Goal: Communication & Community: Answer question/provide support

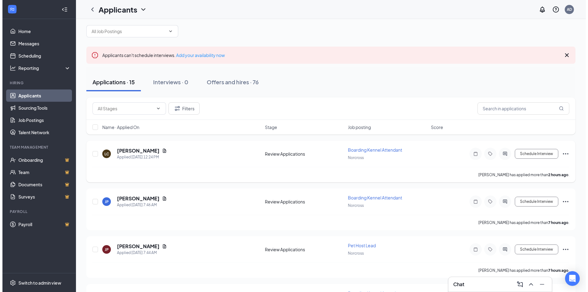
scroll to position [61, 0]
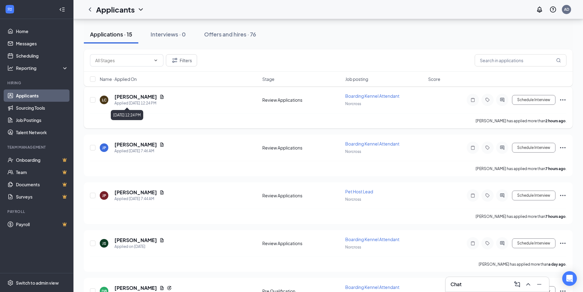
click at [129, 97] on h5 "[PERSON_NAME]" at bounding box center [135, 96] width 43 height 7
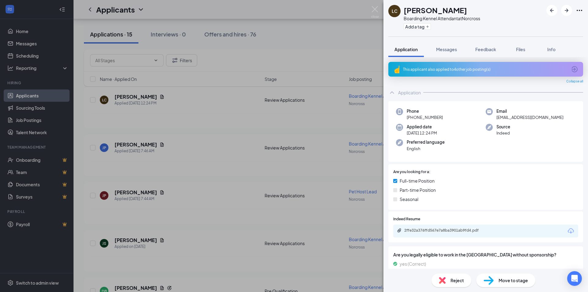
click at [381, 11] on div "LC [PERSON_NAME] Boarding Kennel Attendant at [GEOGRAPHIC_DATA] Add a tag Appli…" at bounding box center [294, 146] width 588 height 292
click at [377, 8] on img at bounding box center [375, 12] width 8 height 12
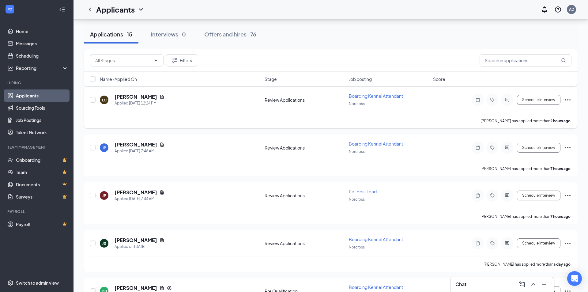
click at [157, 146] on h5 "[PERSON_NAME]" at bounding box center [135, 144] width 43 height 7
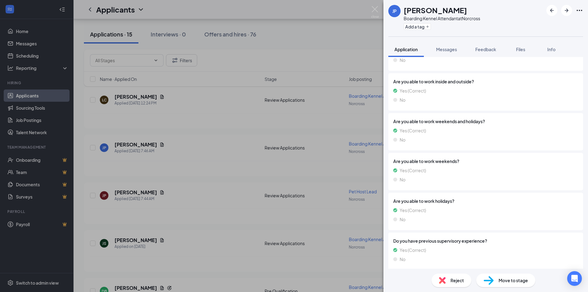
scroll to position [583, 0]
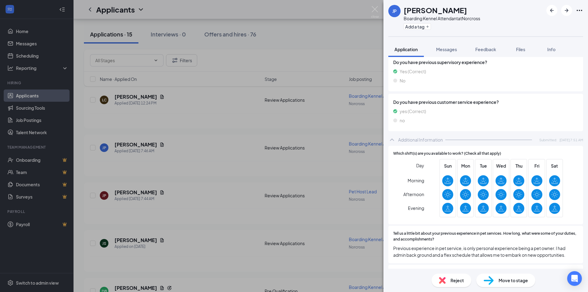
click at [573, 188] on div "Day Morning Afternoon Evening Sun Mon Tue Wed Thu Fri Sat" at bounding box center [485, 189] width 185 height 60
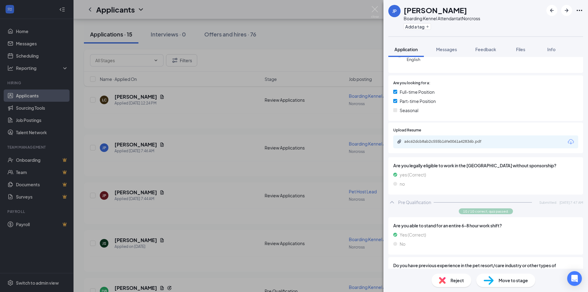
scroll to position [92, 0]
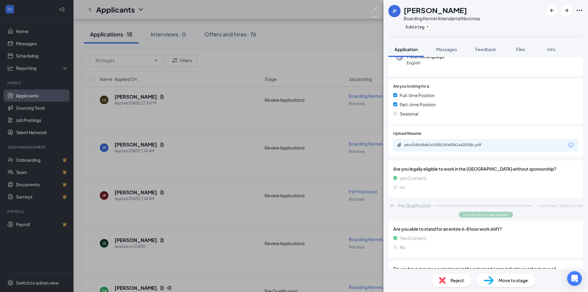
click at [465, 146] on div "Upload Resume a6c62dcb8ab2c555b16fe0061a42836b.pdf" at bounding box center [485, 141] width 195 height 31
click at [467, 142] on div "a6c62dcb8ab2c555b16fe0061a42836b.pdf" at bounding box center [447, 144] width 86 height 5
click at [375, 11] on img at bounding box center [375, 12] width 8 height 12
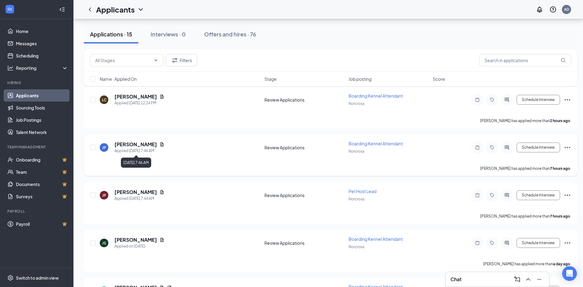
click at [157, 148] on div "Applied [DATE] 7:46 AM" at bounding box center [139, 151] width 50 height 6
click at [101, 150] on div "JP" at bounding box center [104, 147] width 9 height 9
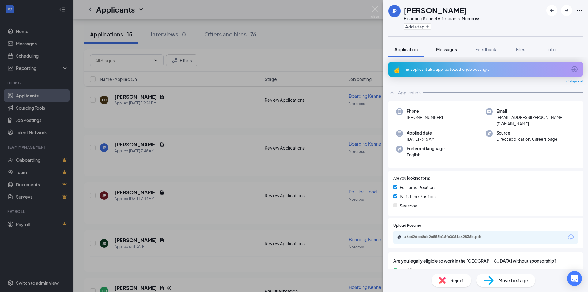
click at [441, 54] on button "Messages" at bounding box center [446, 49] width 33 height 15
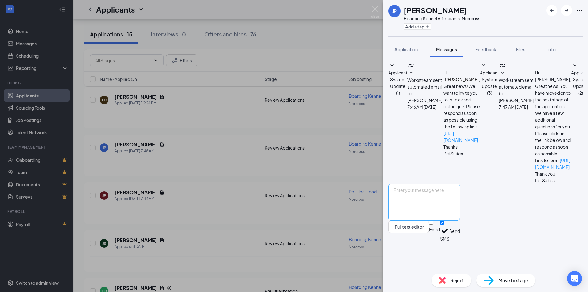
scroll to position [24, 0]
click at [434, 220] on textarea at bounding box center [424, 202] width 72 height 37
click at [415, 220] on textarea "Good afternoon, our hiring team was curious when you had avaialbaility for an i…" at bounding box center [424, 202] width 72 height 37
click at [460, 219] on textarea "Good afternoon, our hiring team was curious when you had avaialbaility for an i…" at bounding box center [424, 202] width 72 height 37
click at [460, 218] on textarea "Good afternoon, our hiring team was curious when you had avaialbaility for an i…" at bounding box center [424, 202] width 72 height 37
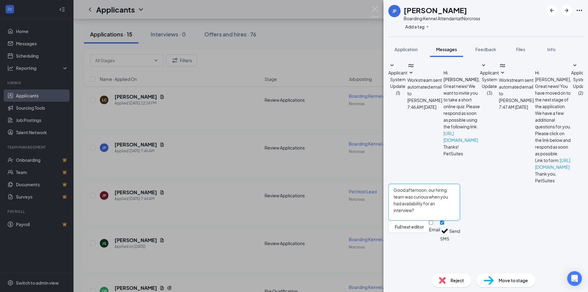
type textarea "Good afternoon, our hiring team was curious when you had availability for an in…"
drag, startPoint x: 563, startPoint y: 262, endPoint x: 553, endPoint y: 251, distance: 14.5
click at [460, 242] on button "Send" at bounding box center [454, 230] width 11 height 21
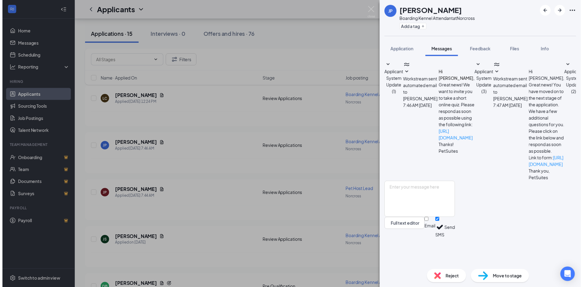
scroll to position [70, 0]
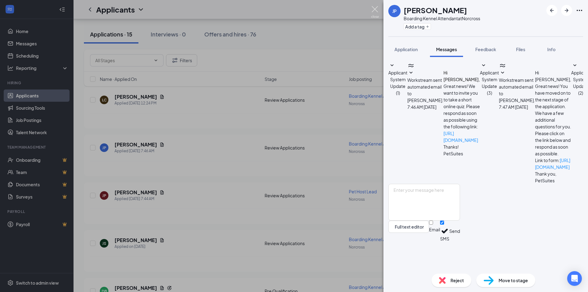
click at [378, 13] on img at bounding box center [375, 12] width 8 height 12
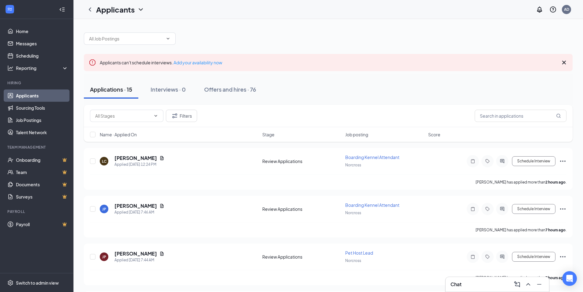
click at [564, 60] on icon "Cross" at bounding box center [564, 62] width 7 height 7
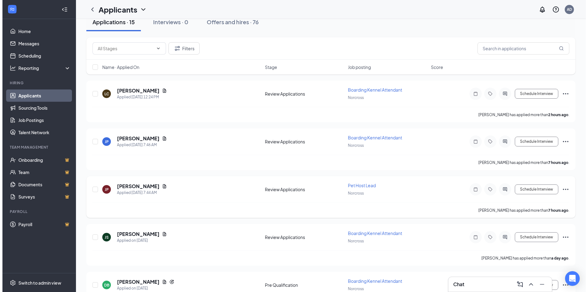
scroll to position [92, 0]
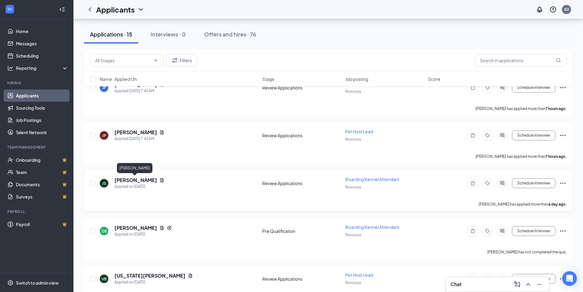
click at [146, 179] on h5 "[PERSON_NAME]" at bounding box center [135, 180] width 43 height 7
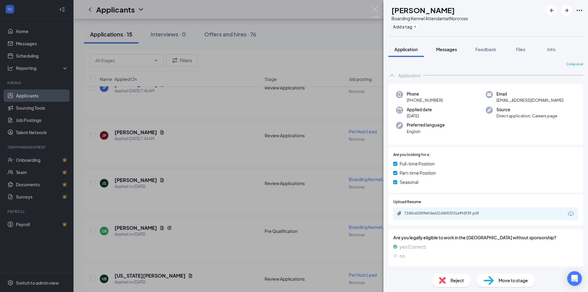
click at [449, 54] on button "Messages" at bounding box center [446, 49] width 33 height 15
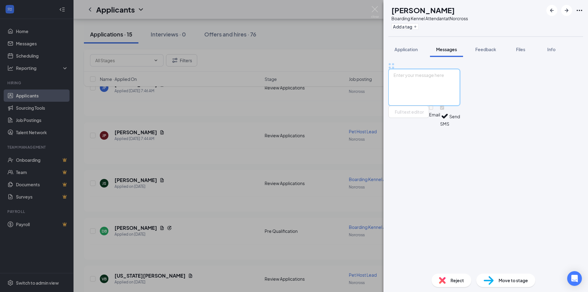
click at [449, 106] on textarea at bounding box center [424, 87] width 72 height 37
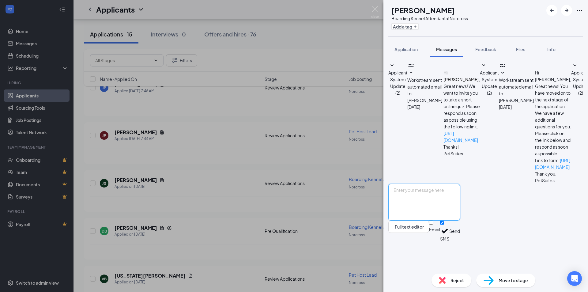
scroll to position [24, 0]
type textarea "Good afternoon, our hiring team was curious when you had availability to do an …"
click at [460, 242] on button "Send" at bounding box center [454, 230] width 11 height 21
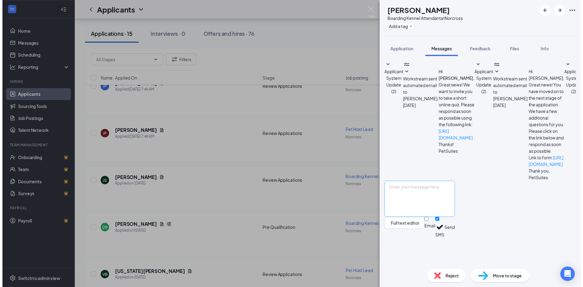
scroll to position [70, 0]
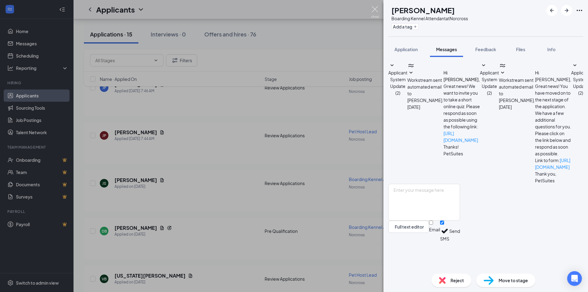
click at [373, 8] on img at bounding box center [375, 12] width 8 height 12
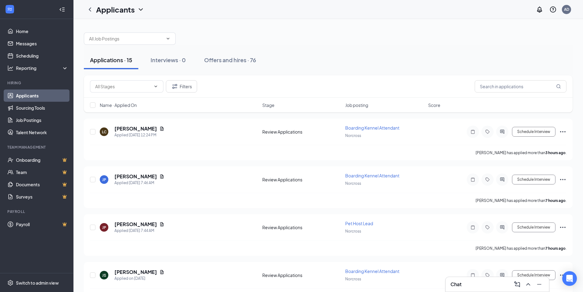
click at [467, 281] on div "Chat" at bounding box center [498, 284] width 94 height 10
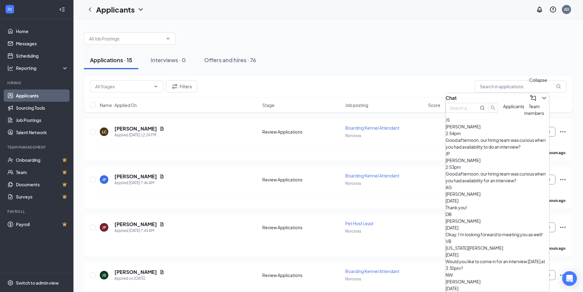
click at [541, 95] on icon "ChevronDown" at bounding box center [544, 97] width 7 height 7
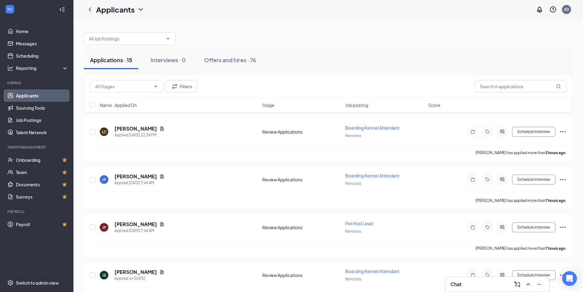
click at [478, 281] on div "Chat" at bounding box center [498, 284] width 94 height 10
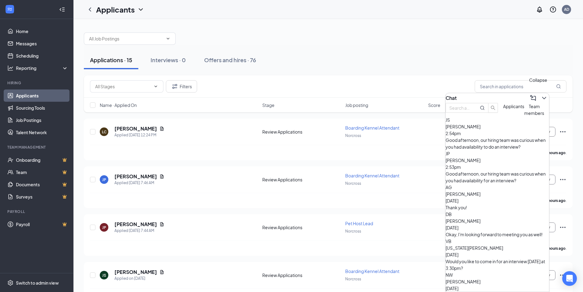
click at [541, 94] on icon "ChevronDown" at bounding box center [544, 97] width 7 height 7
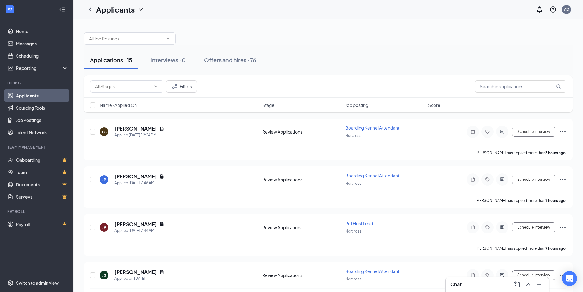
click at [470, 55] on div "Applications · 15 Interviews · 0 Offers and hires · 76" at bounding box center [328, 60] width 489 height 18
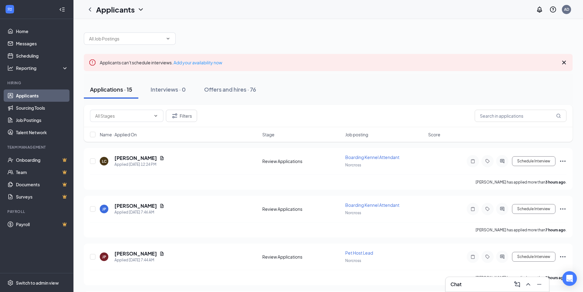
click at [477, 288] on div "Chat" at bounding box center [498, 284] width 94 height 10
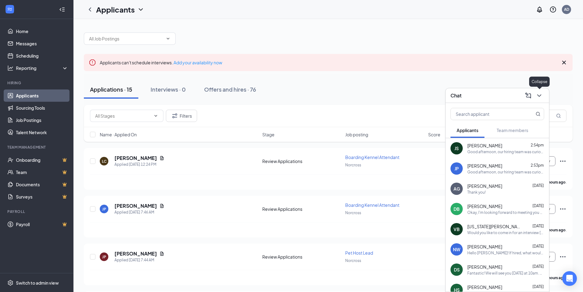
click at [542, 99] on icon "ChevronDown" at bounding box center [539, 95] width 7 height 7
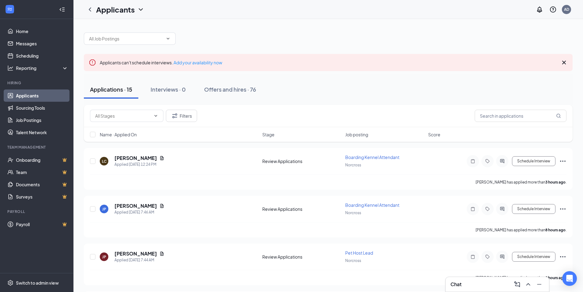
click at [501, 290] on div "Chat" at bounding box center [497, 284] width 103 height 15
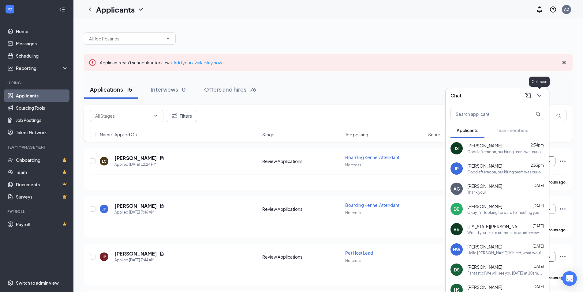
click at [536, 99] on button at bounding box center [540, 96] width 10 height 10
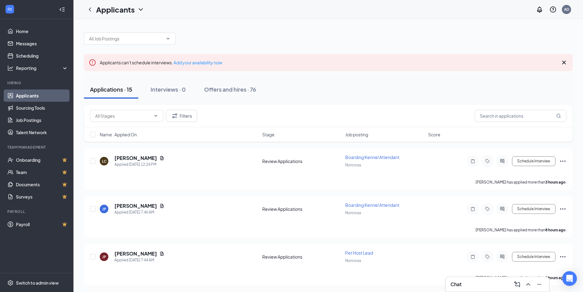
click at [481, 35] on div at bounding box center [328, 35] width 489 height 18
click at [479, 284] on div "Chat" at bounding box center [498, 284] width 94 height 10
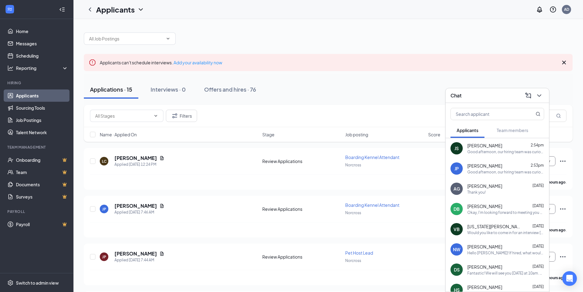
click at [540, 95] on icon "ChevronDown" at bounding box center [539, 95] width 4 height 2
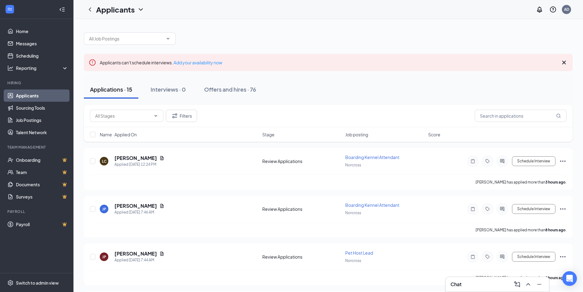
click at [469, 285] on div "Chat" at bounding box center [498, 284] width 94 height 10
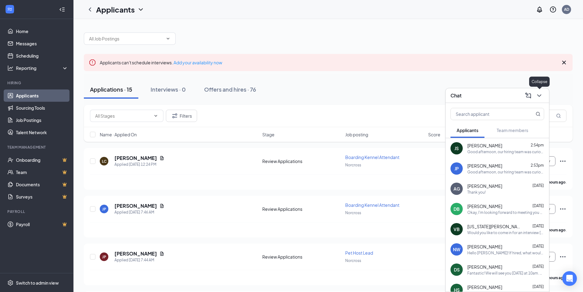
click at [540, 91] on div at bounding box center [538, 96] width 11 height 10
click at [538, 96] on icon "ChevronDown" at bounding box center [539, 95] width 7 height 7
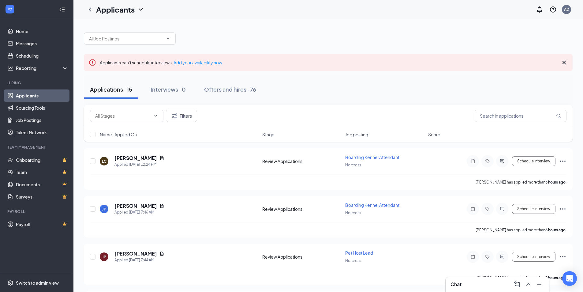
click at [566, 62] on icon "Cross" at bounding box center [564, 62] width 7 height 7
